Goal: Task Accomplishment & Management: Manage account settings

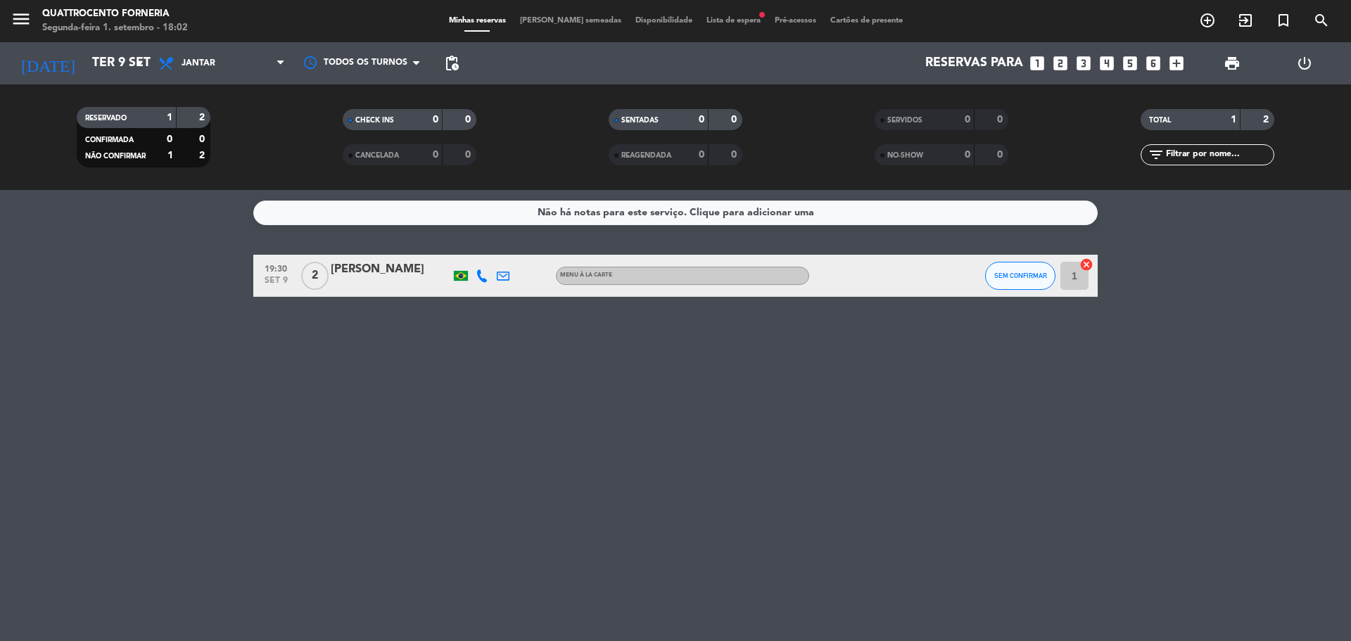
drag, startPoint x: 708, startPoint y: 11, endPoint x: 719, endPoint y: 25, distance: 18.0
click at [708, 11] on div "menu Quattrocento Forneria Segunda-feira 1. setembro - 18:02 Minhas reservas Me…" at bounding box center [675, 21] width 1351 height 42
click at [724, 19] on span "Lista de espera fiber_manual_record" at bounding box center [733, 21] width 68 height 8
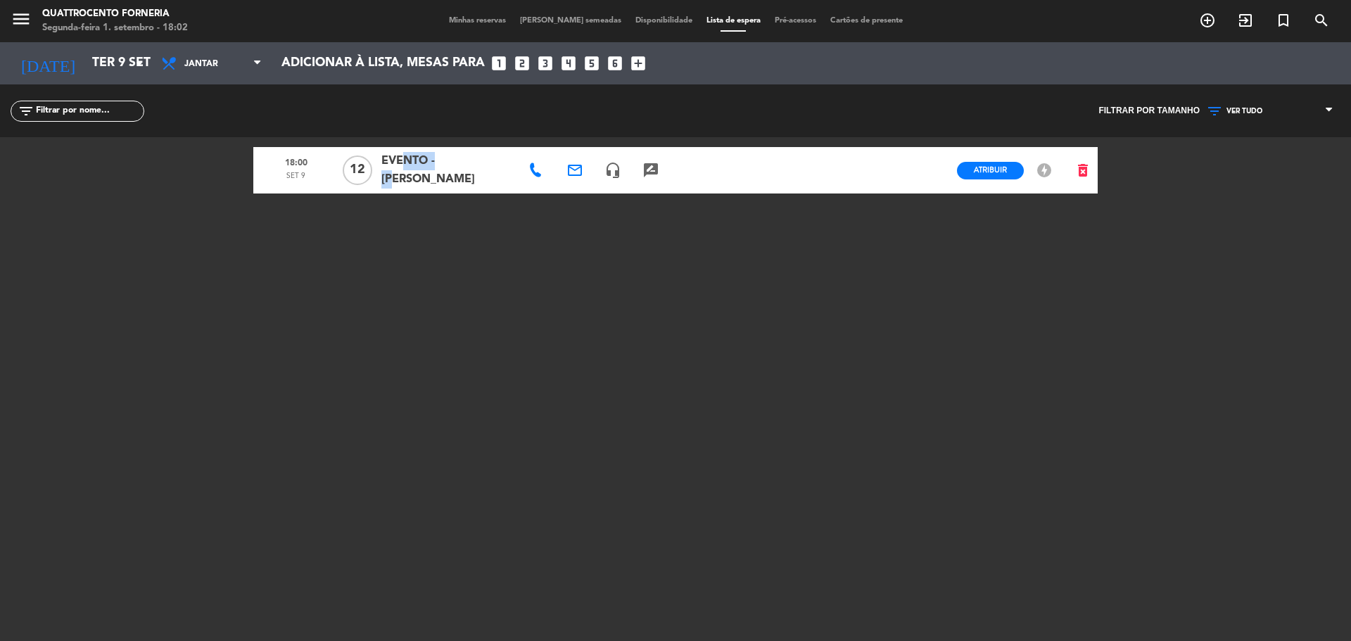
drag, startPoint x: 444, startPoint y: 172, endPoint x: 399, endPoint y: 203, distance: 54.6
click at [399, 203] on div "18:00 set 9 12 EVENTO - CIDA LOBO email headset_mic rate_review credit_card Atr…" at bounding box center [675, 313] width 844 height 352
click at [988, 165] on span "Atribuir" at bounding box center [990, 170] width 33 height 11
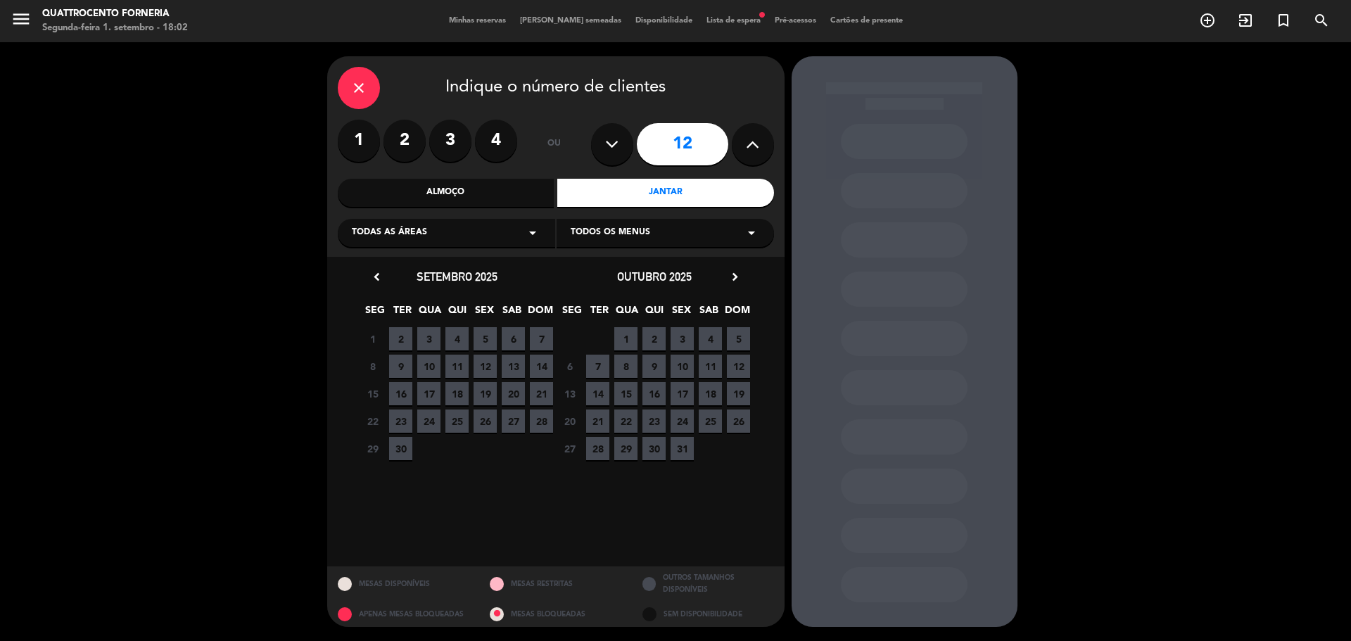
click at [401, 364] on span "9" at bounding box center [400, 366] width 23 height 23
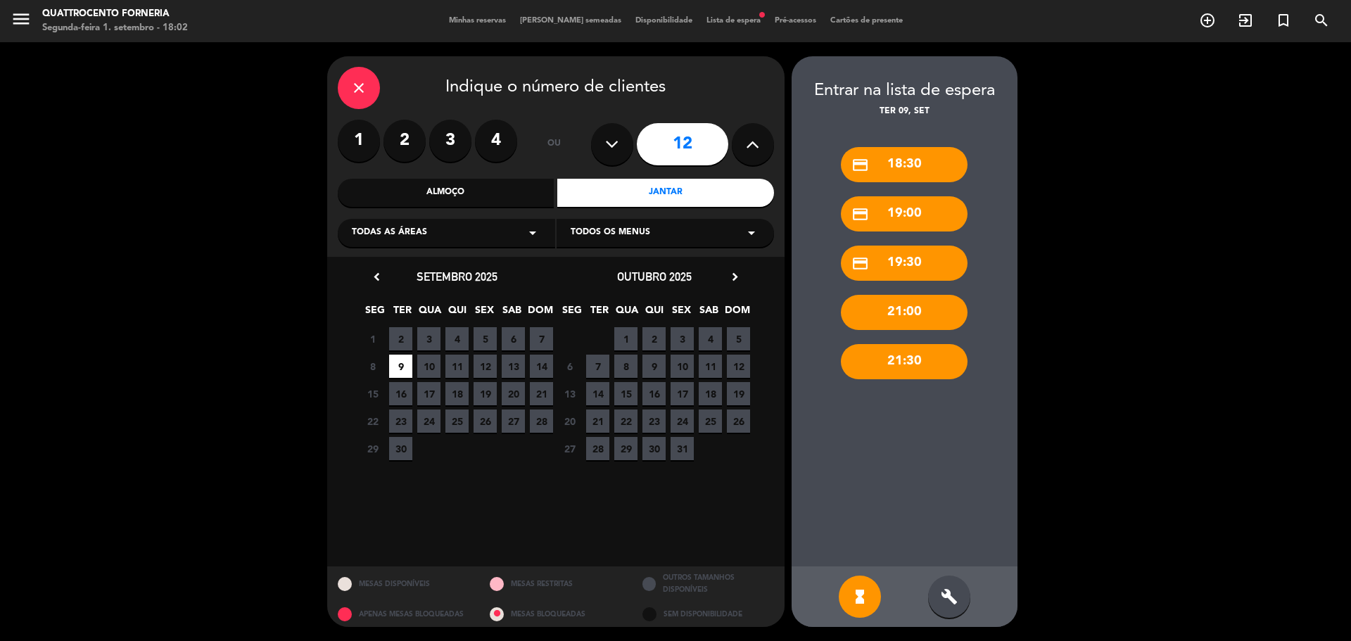
click at [930, 212] on div "credit_card 19:00" at bounding box center [904, 213] width 127 height 35
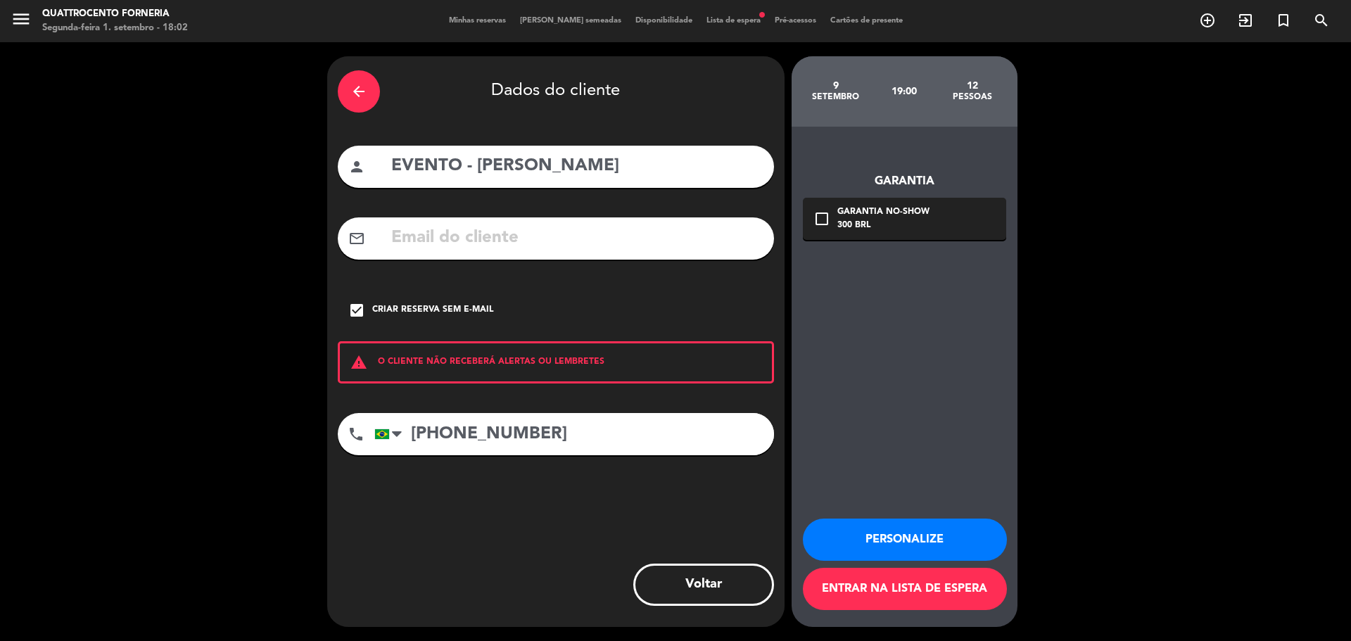
click at [900, 545] on button "Personalize" at bounding box center [905, 540] width 204 height 42
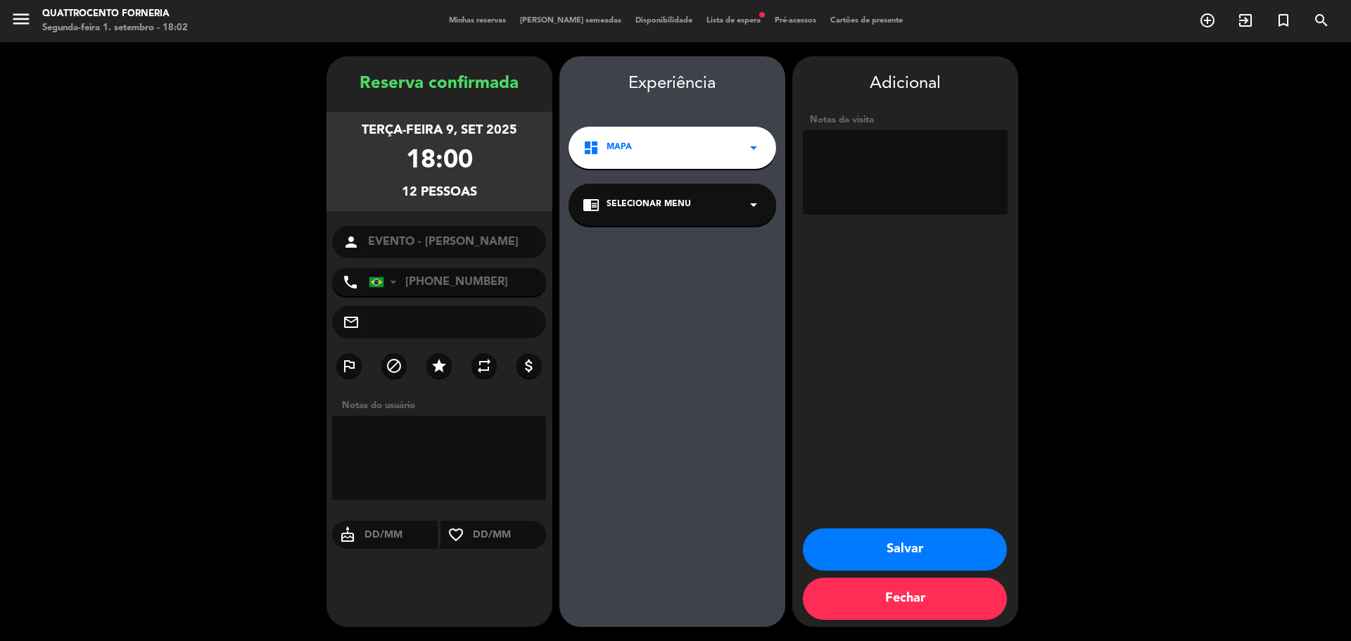
click at [944, 546] on button "Salvar" at bounding box center [905, 549] width 204 height 42
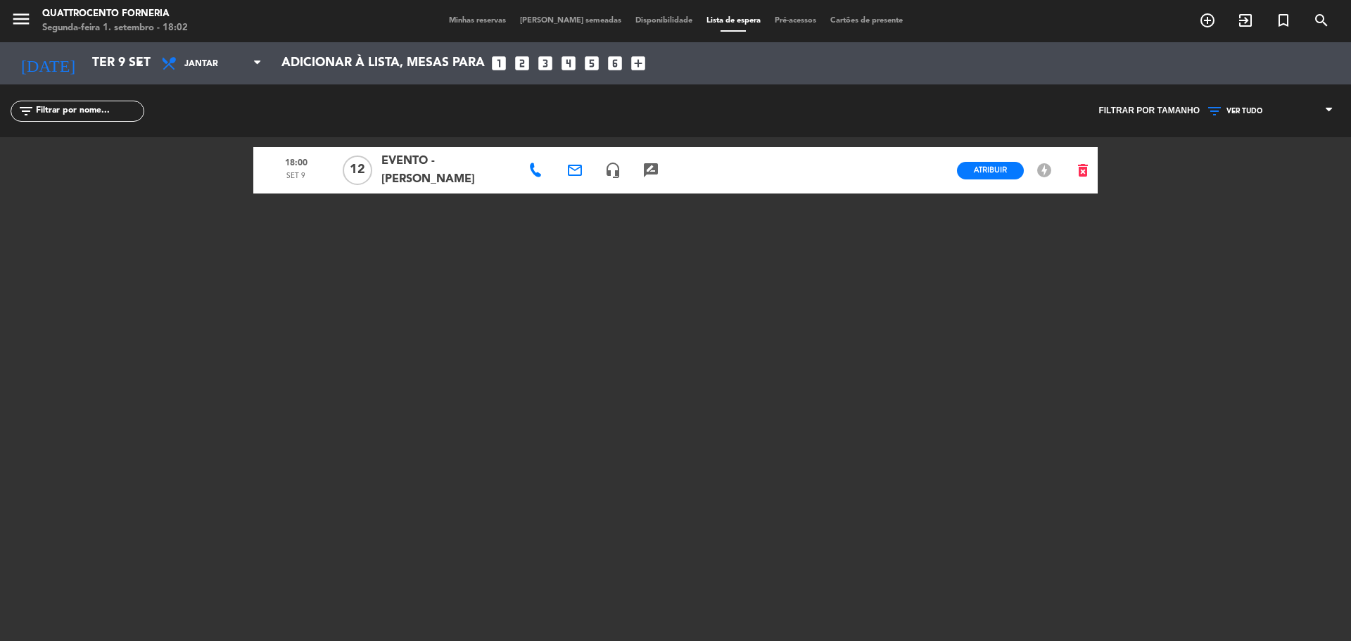
click at [483, 21] on span "Minhas reservas" at bounding box center [477, 21] width 71 height 8
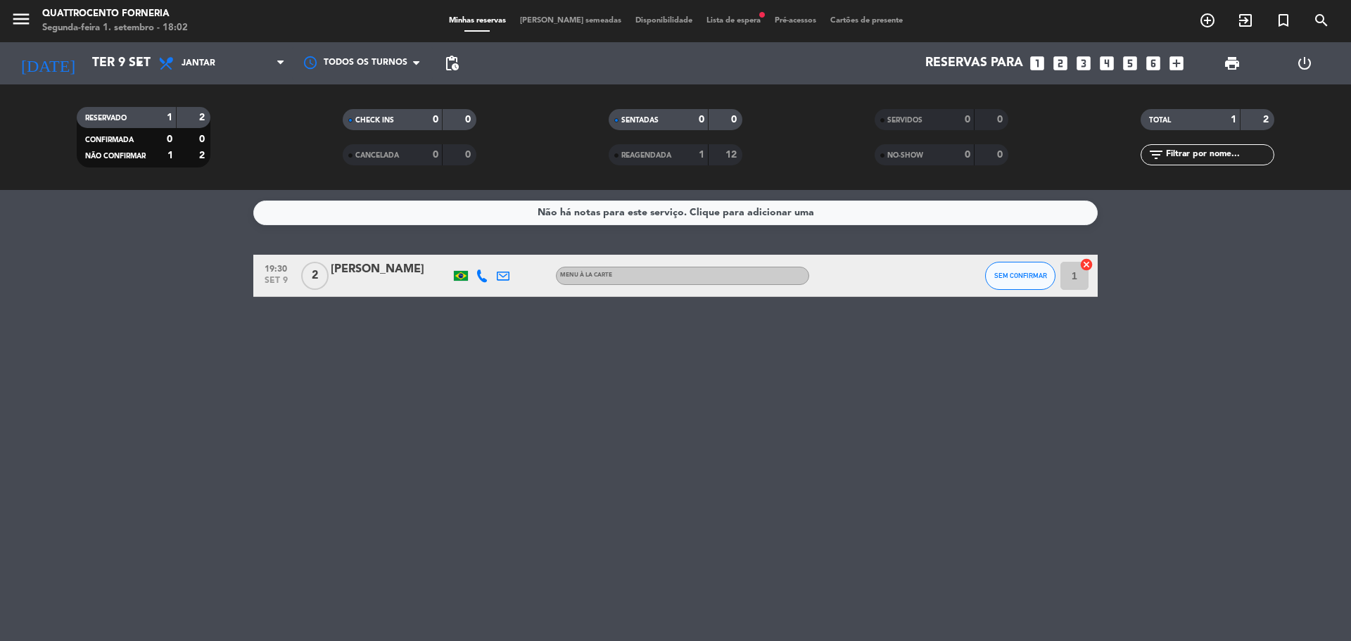
click at [737, 17] on span "Lista de espera fiber_manual_record" at bounding box center [733, 21] width 68 height 8
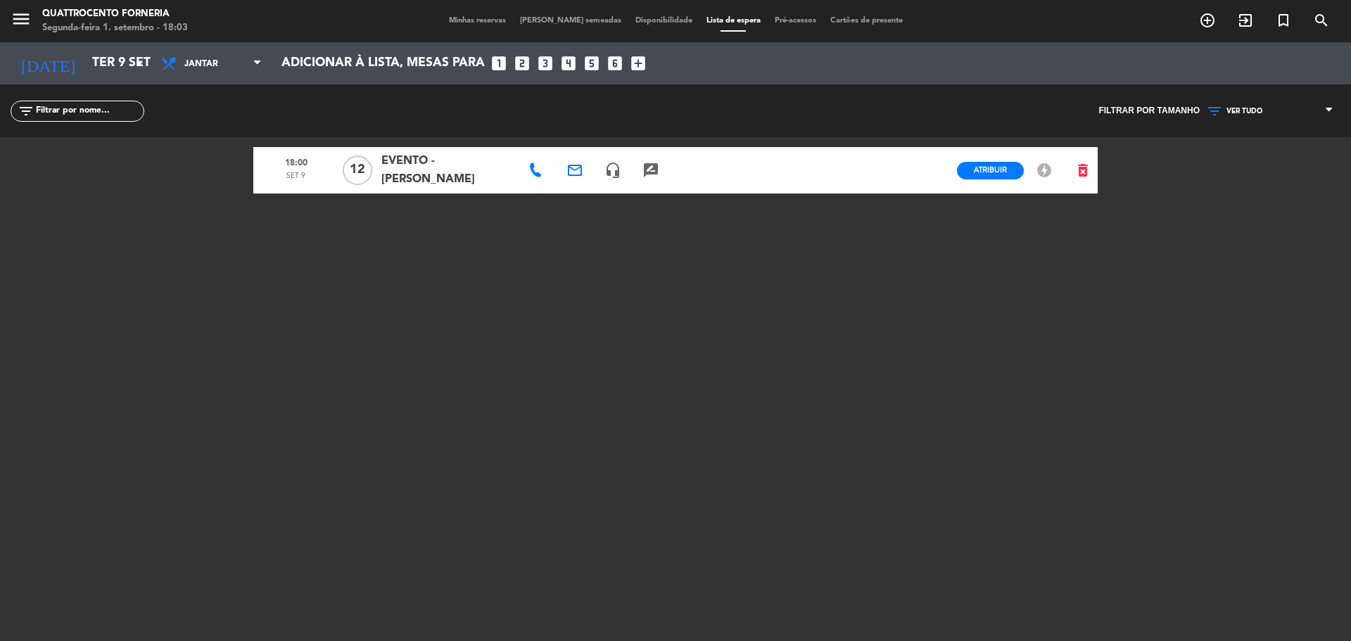
click at [448, 168] on span "EVENTO - [PERSON_NAME]" at bounding box center [447, 170] width 132 height 37
click at [500, 143] on div "18:00 set 9 12 EVENTO - CIDA LOBO email headset_mic rate_review credit_card Atr…" at bounding box center [675, 313] width 844 height 352
click at [468, 170] on span "EVENTO - [PERSON_NAME]" at bounding box center [447, 170] width 132 height 37
click at [419, 172] on span "EVENTO - [PERSON_NAME]" at bounding box center [447, 170] width 132 height 37
click at [465, 173] on span "EVENTO - [PERSON_NAME]" at bounding box center [447, 170] width 132 height 37
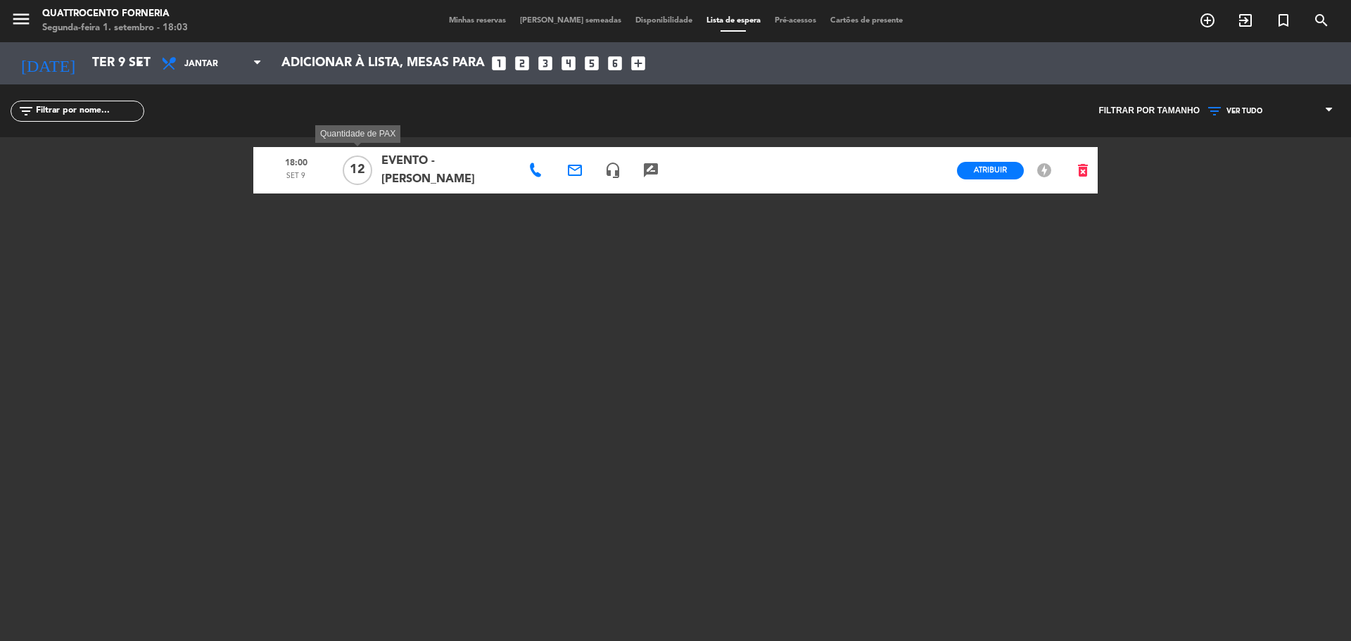
click at [349, 179] on span "12" at bounding box center [358, 170] width 30 height 30
click at [378, 161] on div "EVENTO - [PERSON_NAME]" at bounding box center [446, 170] width 141 height 46
click at [379, 172] on div "EVENTO - [PERSON_NAME]" at bounding box center [446, 170] width 141 height 46
click at [347, 167] on span "12" at bounding box center [358, 170] width 30 height 30
click at [369, 167] on span "12" at bounding box center [358, 170] width 30 height 30
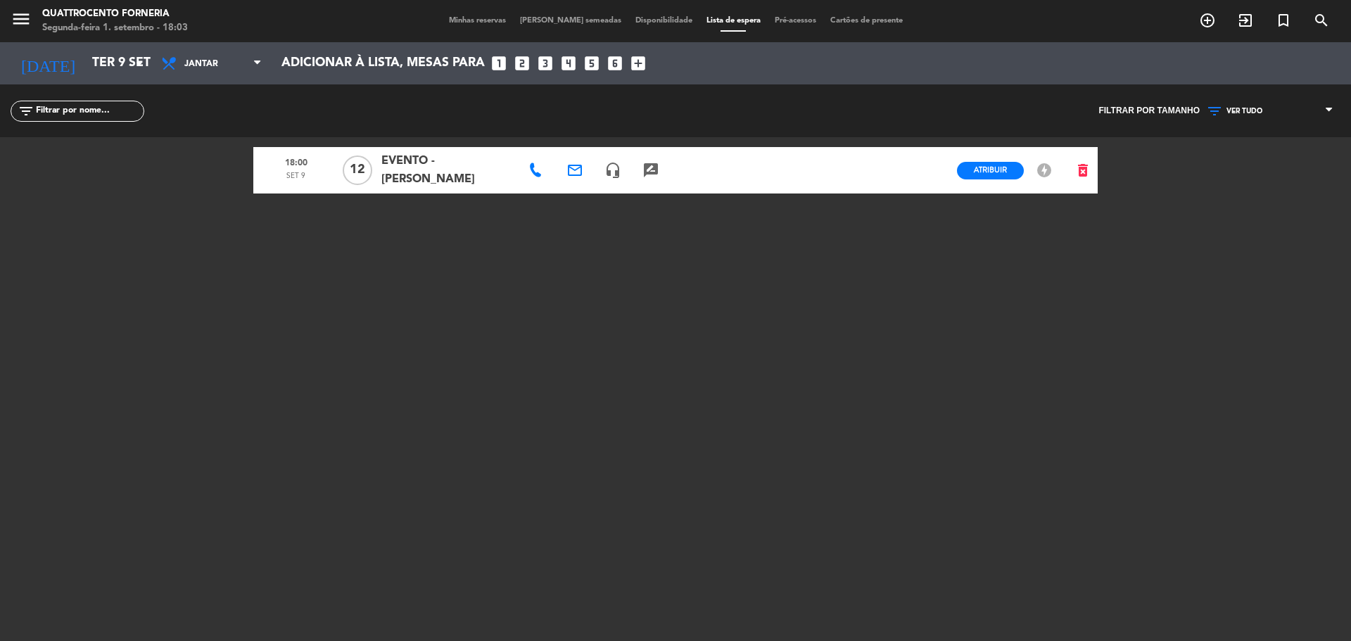
click at [404, 165] on span "EVENTO - [PERSON_NAME]" at bounding box center [447, 170] width 132 height 37
drag, startPoint x: 476, startPoint y: 175, endPoint x: 511, endPoint y: 72, distance: 108.3
click at [476, 172] on span "EVENTO - [PERSON_NAME]" at bounding box center [447, 170] width 132 height 37
click at [1082, 169] on icon "delete_forever" at bounding box center [1082, 170] width 17 height 17
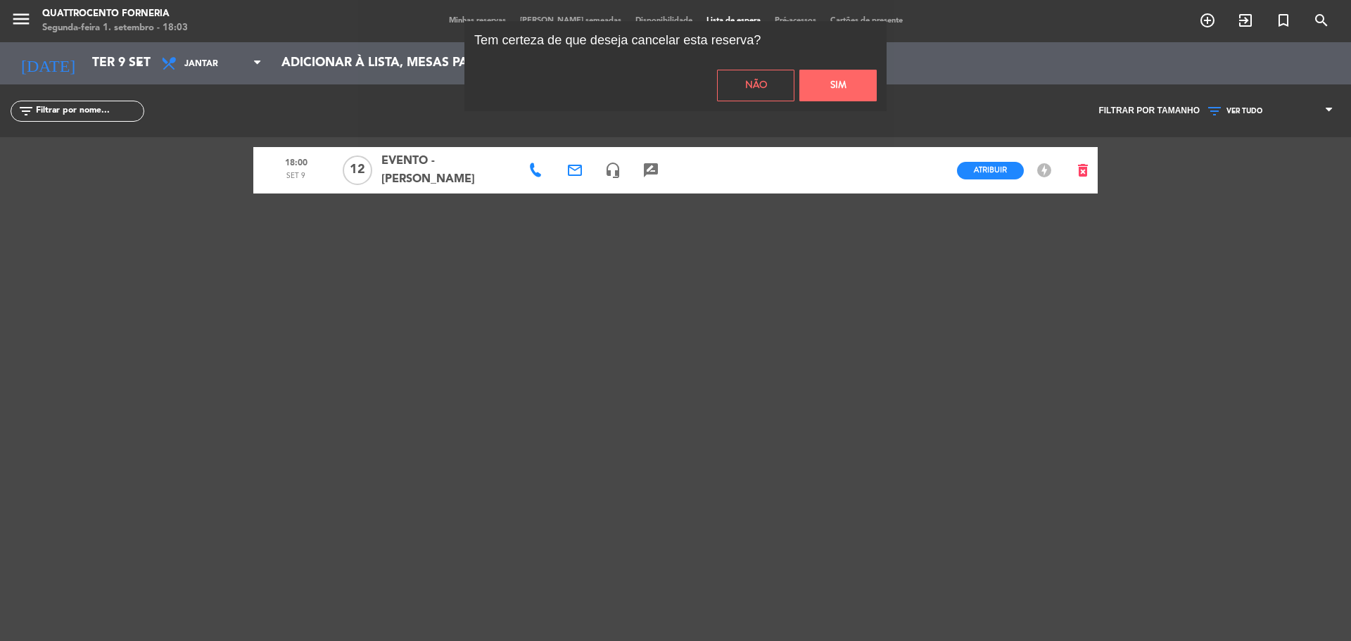
drag, startPoint x: 827, startPoint y: 88, endPoint x: 993, endPoint y: 96, distance: 166.2
click at [834, 85] on button "Sim" at bounding box center [837, 86] width 77 height 32
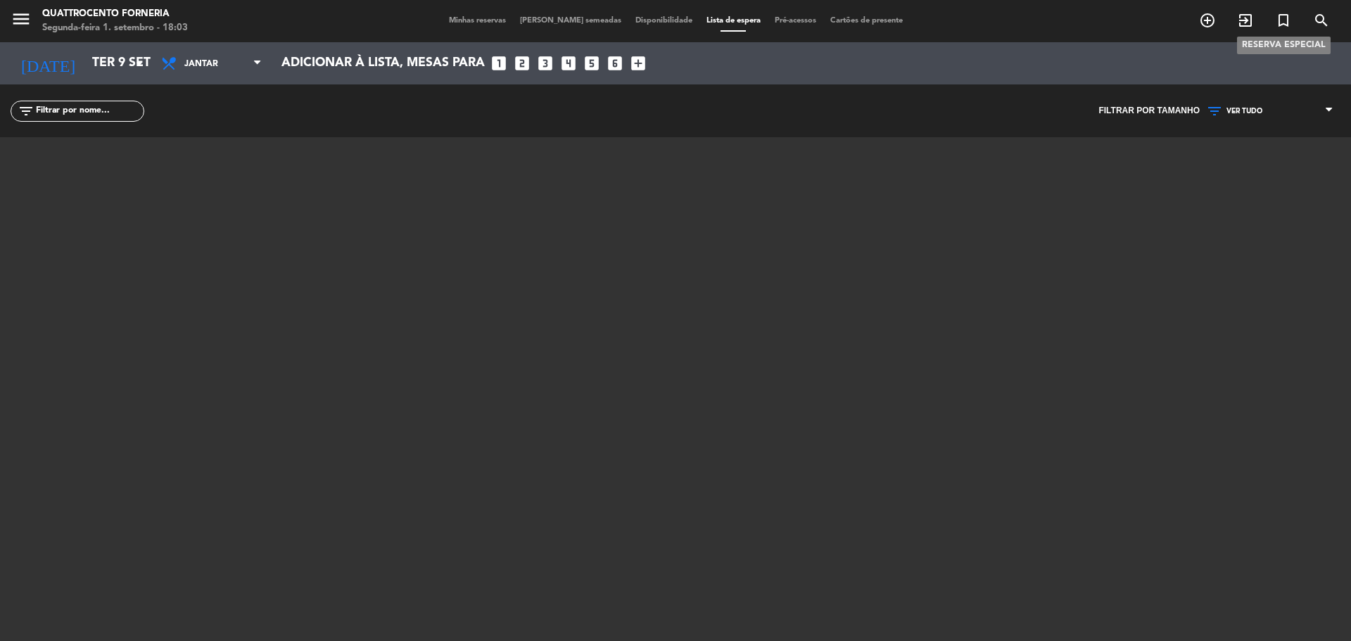
click at [1284, 25] on icon "turned_in_not" at bounding box center [1283, 20] width 17 height 17
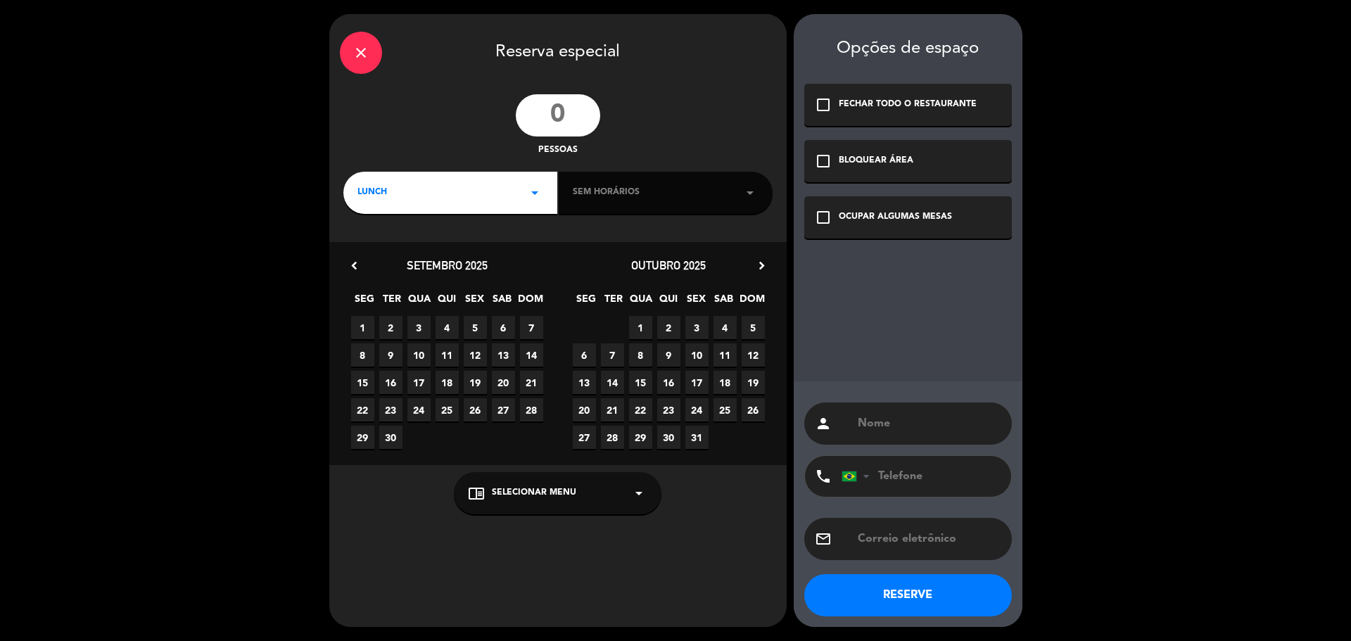
click at [574, 122] on input "number" at bounding box center [558, 115] width 84 height 42
type input "12"
click at [514, 184] on div "LUNCH arrow_drop_down" at bounding box center [450, 193] width 214 height 42
click at [422, 246] on div "Jantar" at bounding box center [450, 252] width 186 height 14
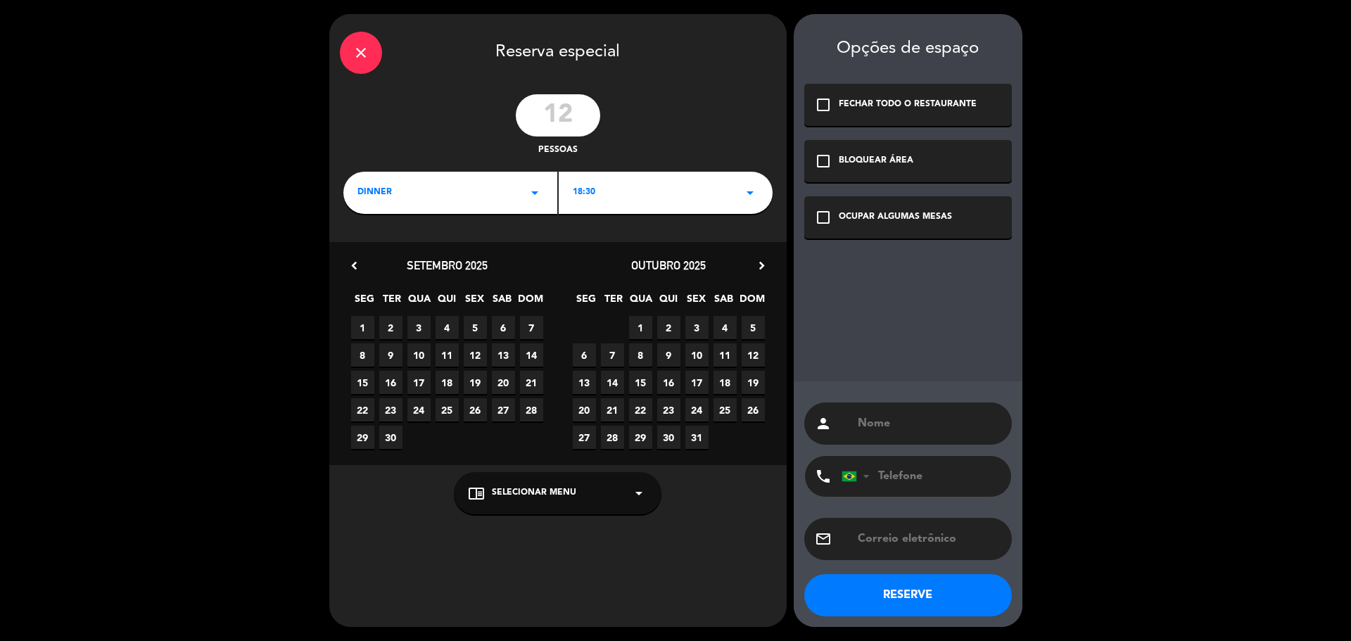
click at [635, 204] on div "18:30 arrow_drop_down" at bounding box center [666, 193] width 214 height 42
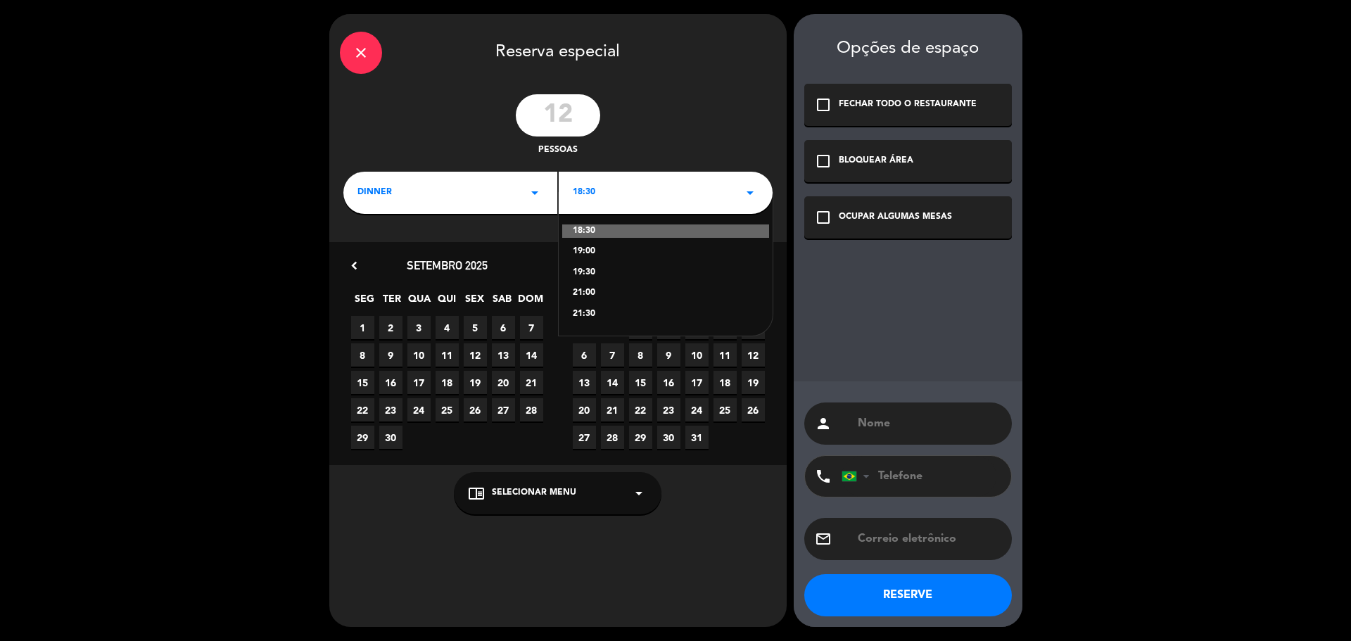
click at [606, 253] on div "19:00" at bounding box center [666, 252] width 186 height 14
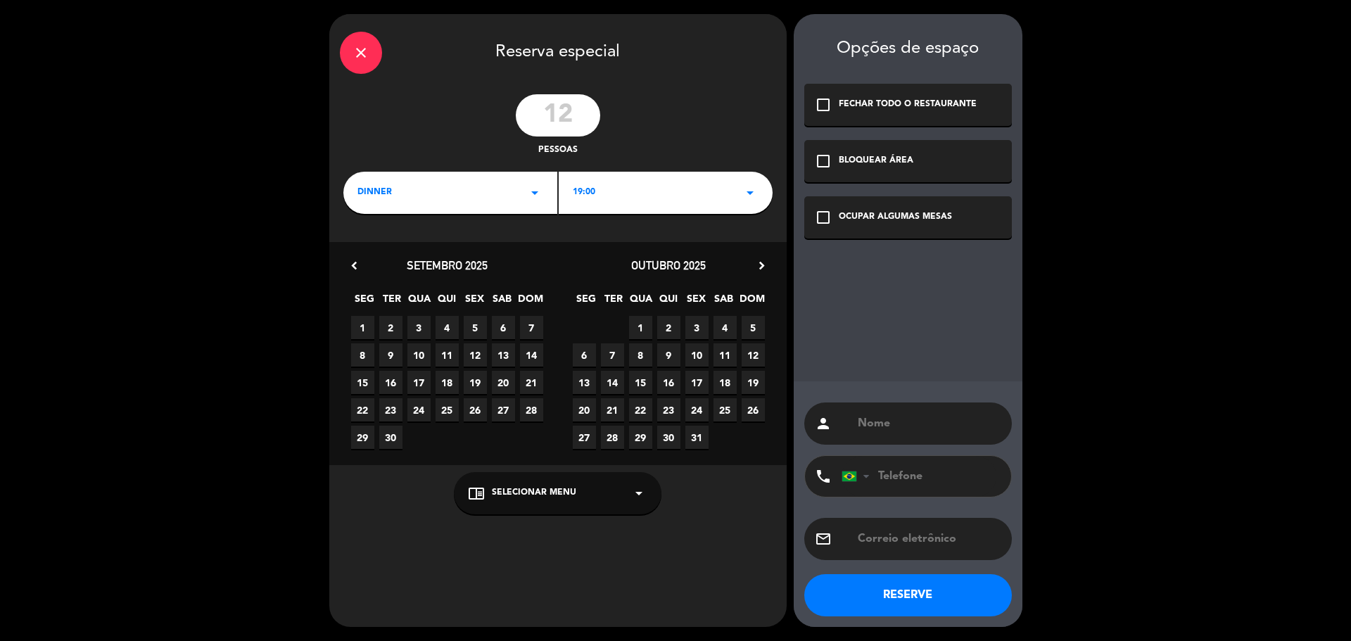
drag, startPoint x: 395, startPoint y: 355, endPoint x: 663, endPoint y: 327, distance: 269.5
click at [407, 350] on div "8 9 10 11 12 13 14" at bounding box center [447, 354] width 222 height 27
click at [911, 211] on div "OCUPAR ALGUMAS MESAS" at bounding box center [895, 217] width 113 height 14
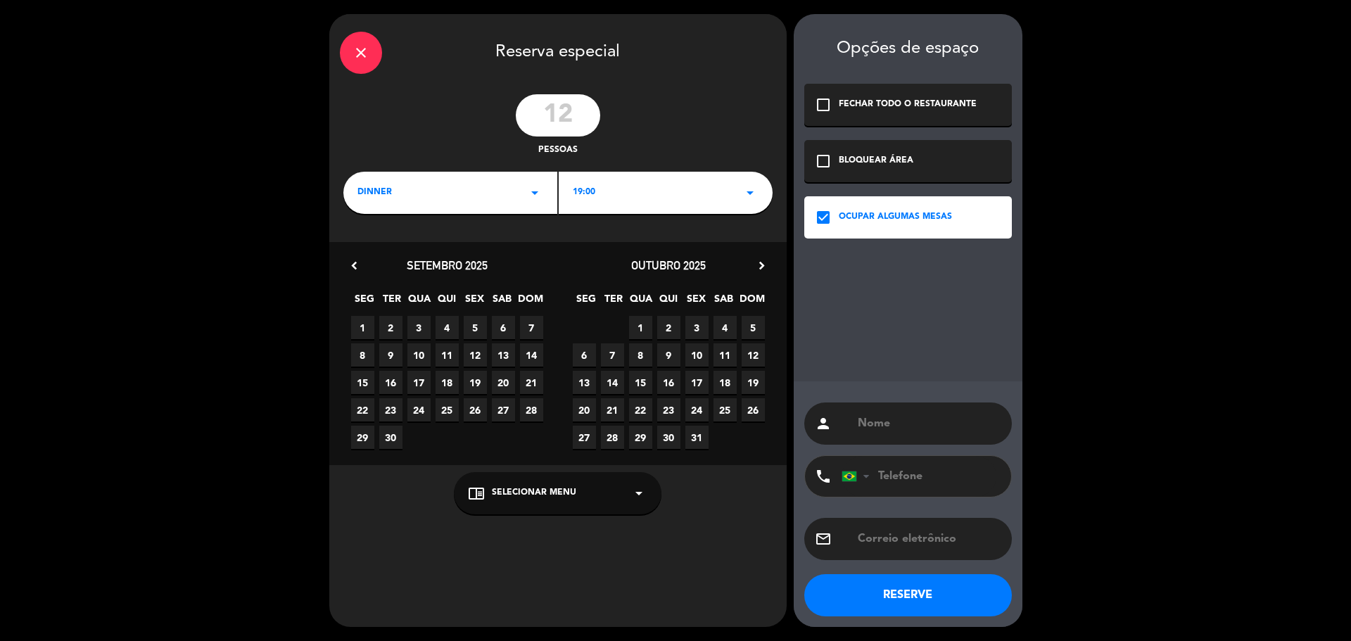
click at [392, 351] on span "9" at bounding box center [390, 354] width 23 height 23
drag, startPoint x: 879, startPoint y: 421, endPoint x: 887, endPoint y: 425, distance: 9.1
click at [879, 421] on input "text" at bounding box center [928, 424] width 145 height 20
type input "EVENTO - [PERSON_NAME]"
drag, startPoint x: 908, startPoint y: 478, endPoint x: 948, endPoint y: 476, distance: 40.2
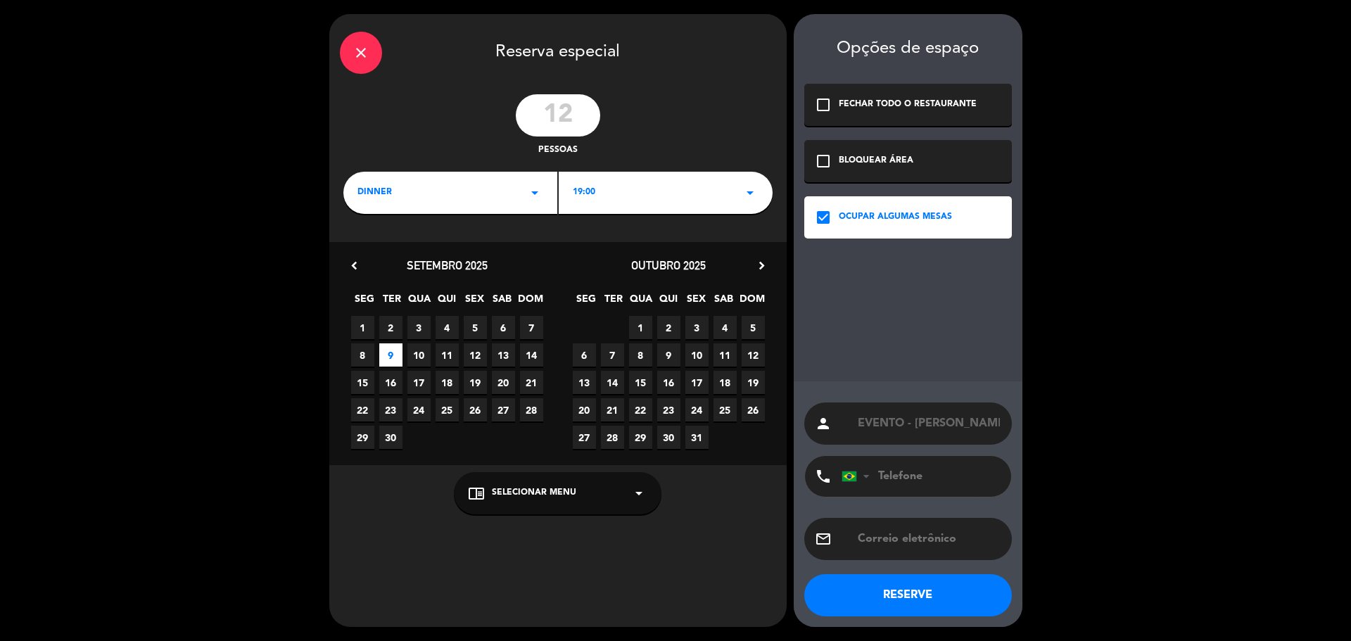
click at [908, 478] on input "tel" at bounding box center [918, 476] width 155 height 41
paste input "[PHONE_NUMBER]"
type input "[PHONE_NUMBER]"
click at [932, 587] on button "RESERVE" at bounding box center [908, 595] width 208 height 42
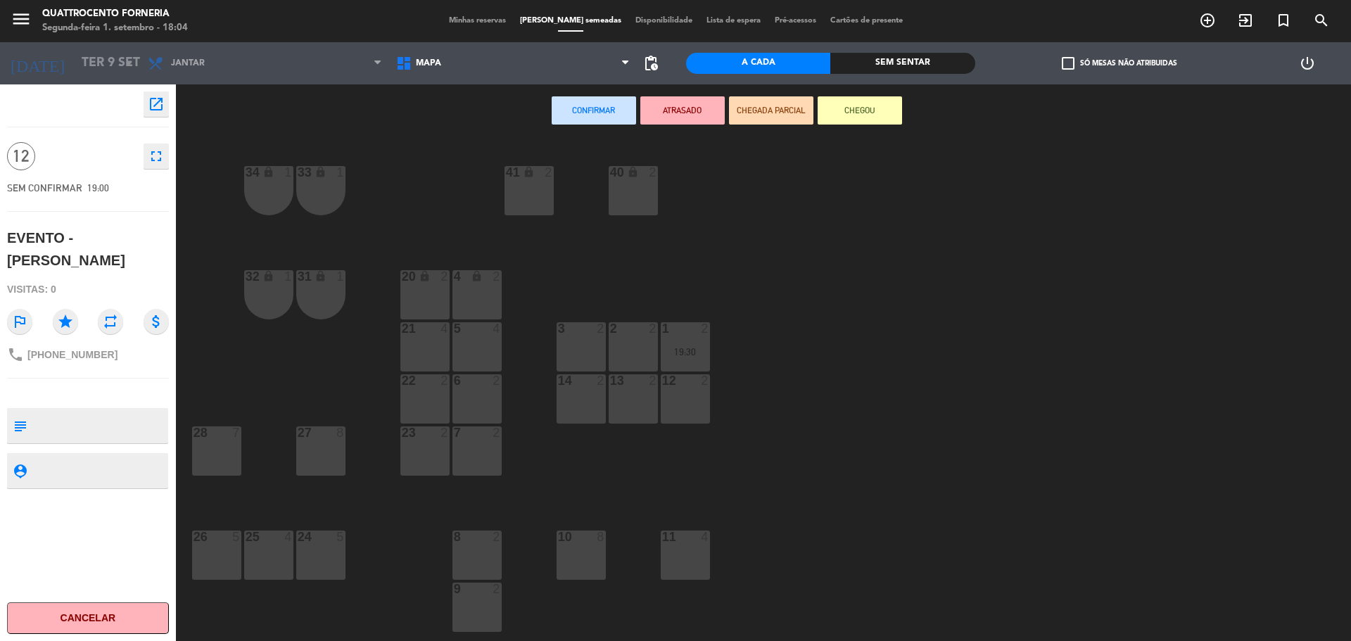
click at [819, 455] on div "34 lock 1 33 lock 1 41 lock 2 40 lock 2 32 lock 1 31 lock 1 20 lock 2 4 lock 2 …" at bounding box center [770, 393] width 1162 height 504
click at [901, 384] on div "34 lock 1 33 lock 1 41 lock 2 40 lock 2 32 lock 1 31 lock 1 20 lock 2 4 lock 2 …" at bounding box center [770, 393] width 1162 height 504
click at [1010, 347] on div "34 lock 1 33 lock 1 41 lock 2 40 lock 2 32 lock 1 31 lock 1 20 lock 2 4 lock 2 …" at bounding box center [770, 393] width 1162 height 504
click at [881, 390] on div "34 lock 1 33 lock 1 41 lock 2 40 lock 2 32 lock 1 31 lock 1 20 lock 2 4 lock 2 …" at bounding box center [770, 393] width 1162 height 504
click at [478, 303] on div "4 lock 2" at bounding box center [476, 294] width 49 height 49
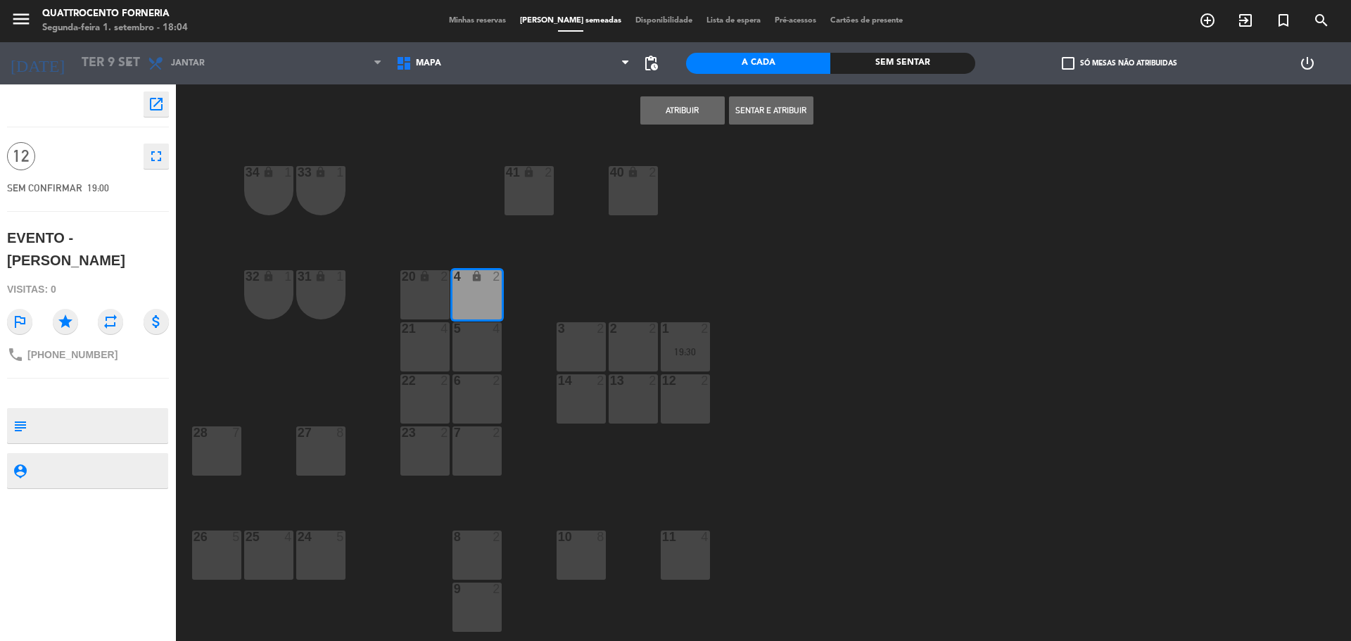
click at [673, 112] on button "Atribuir" at bounding box center [682, 110] width 84 height 28
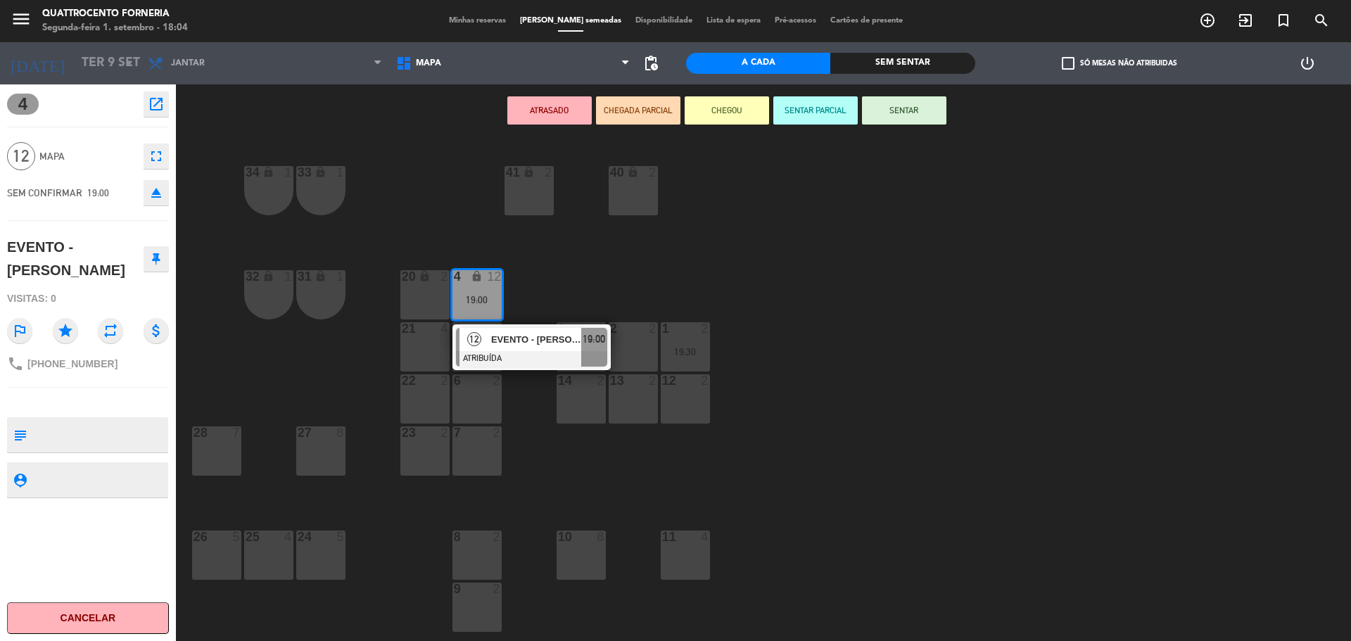
click at [758, 326] on div "menu Quattrocento Forneria Segunda-feira 1. setembro - 18:04 Minhas reservas Me…" at bounding box center [675, 320] width 1351 height 641
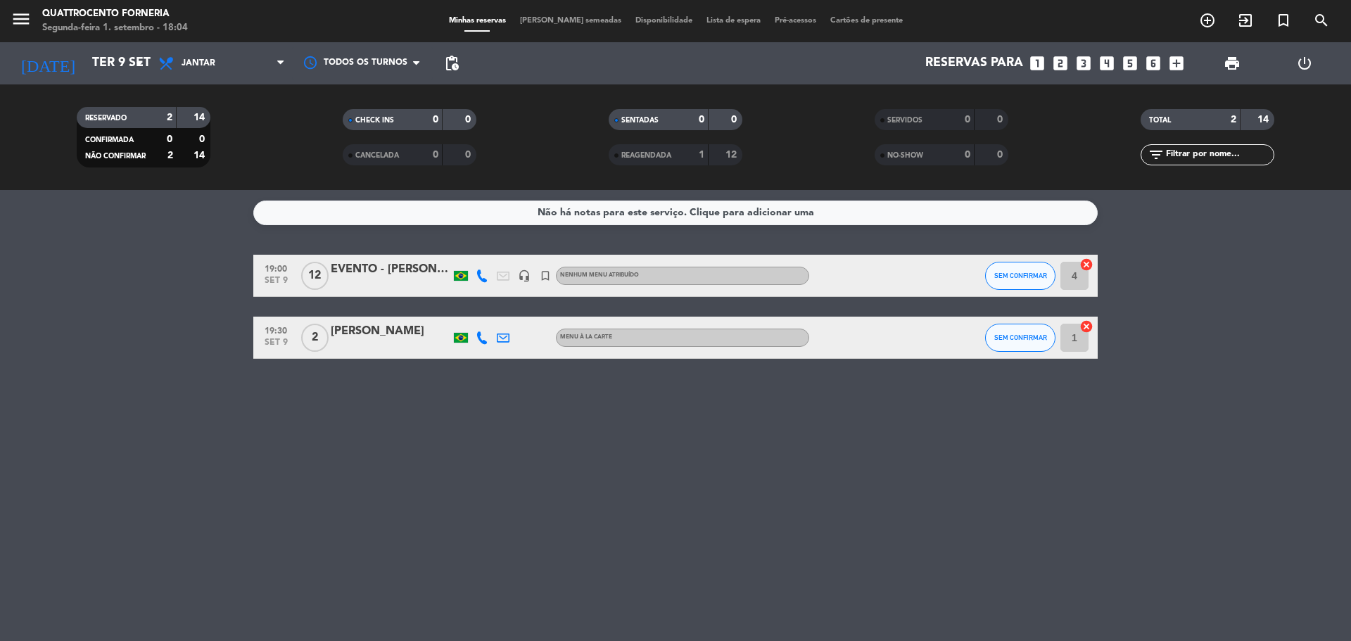
click at [387, 265] on div "EVENTO - [PERSON_NAME]" at bounding box center [391, 269] width 120 height 18
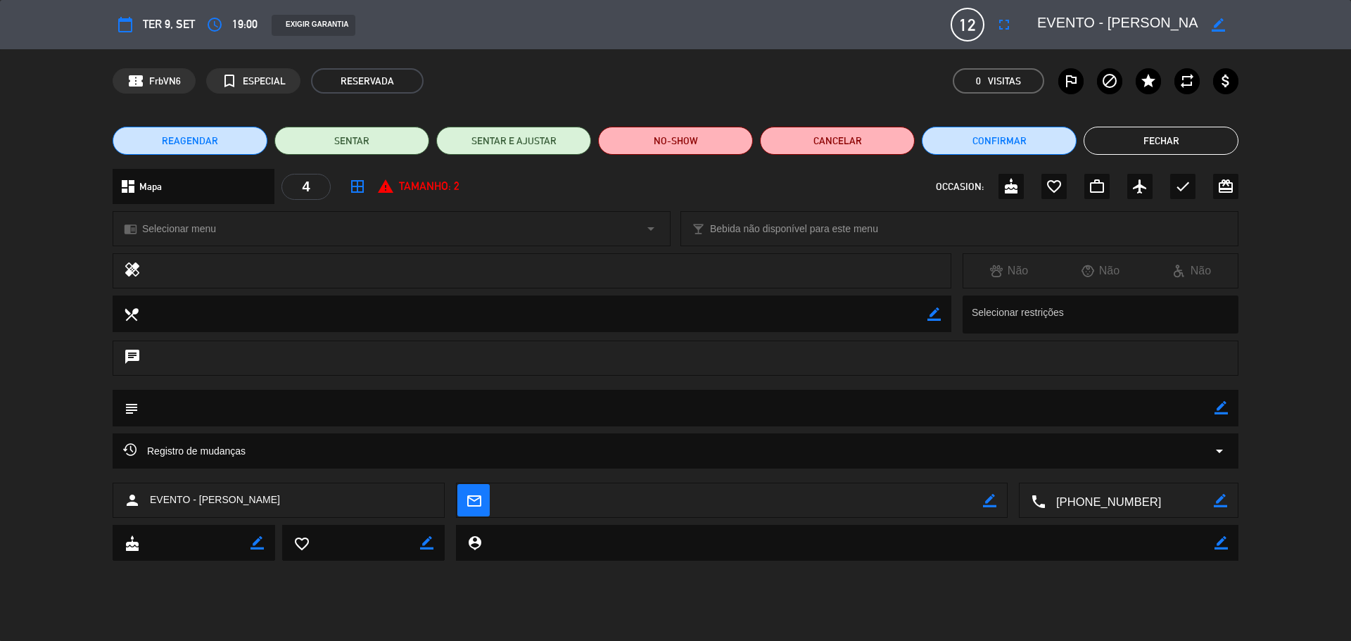
click at [1226, 407] on icon "border_color" at bounding box center [1220, 407] width 13 height 13
click at [979, 414] on textarea at bounding box center [677, 408] width 1076 height 36
click at [262, 408] on textarea at bounding box center [677, 408] width 1076 height 36
click at [1223, 411] on icon at bounding box center [1220, 407] width 13 height 13
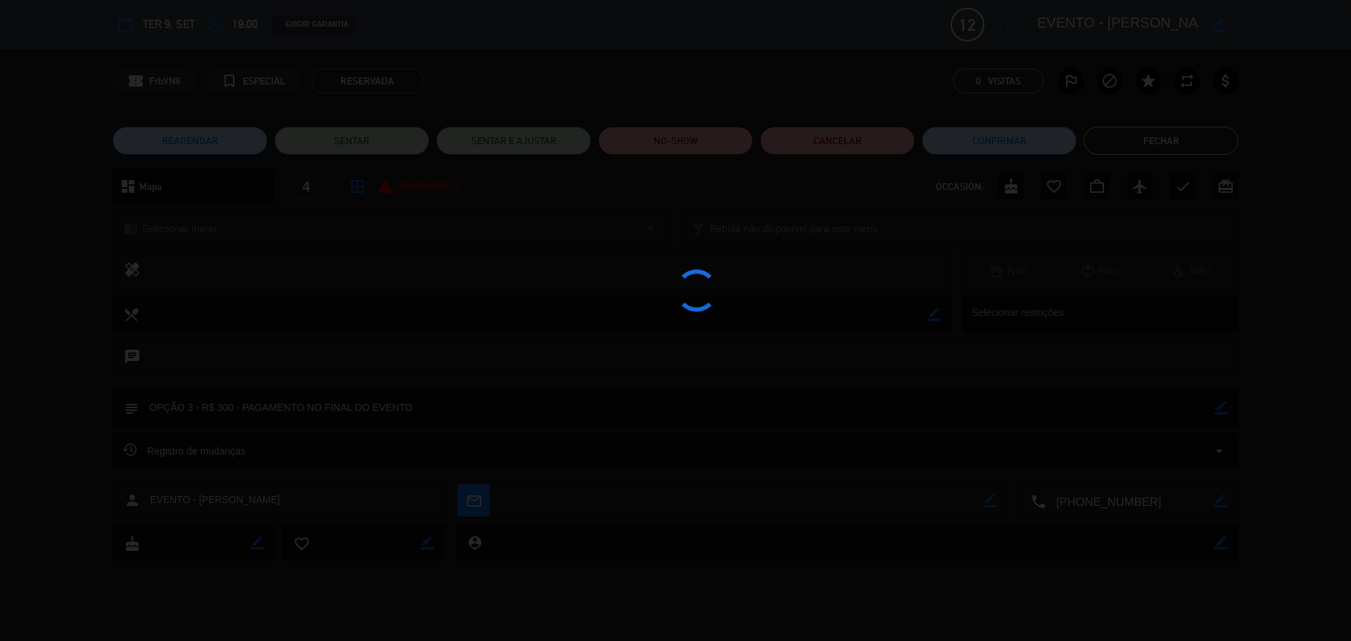
type textarea "OPÇÃO 3 - R$ 300 - PAGAMENTO NO FINAL DO EVENTO"
